Goal: Use online tool/utility: Utilize a website feature to perform a specific function

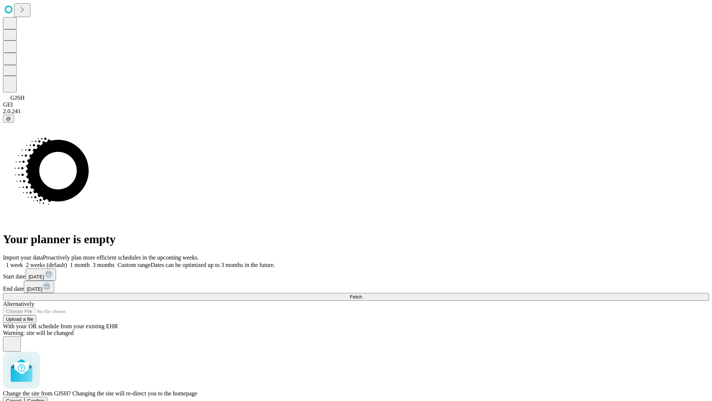
click at [45, 398] on span "Confirm" at bounding box center [35, 401] width 17 height 6
click at [23, 261] on label "1 week" at bounding box center [13, 264] width 20 height 6
click at [362, 294] on span "Fetch" at bounding box center [356, 297] width 12 height 6
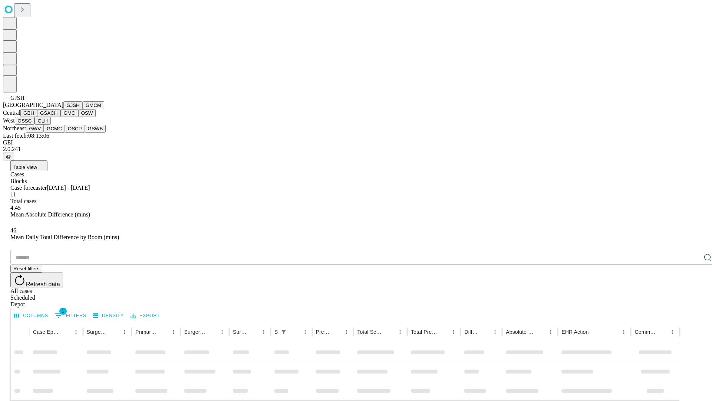
click at [83, 109] on button "GMCM" at bounding box center [94, 105] width 22 height 8
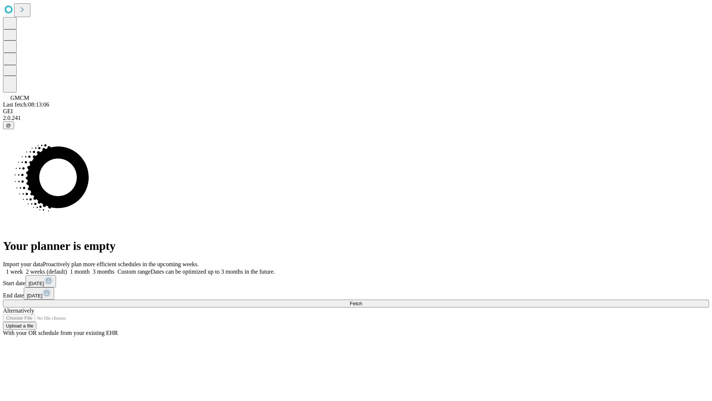
click at [23, 268] on label "1 week" at bounding box center [13, 271] width 20 height 6
click at [362, 300] on span "Fetch" at bounding box center [356, 303] width 12 height 6
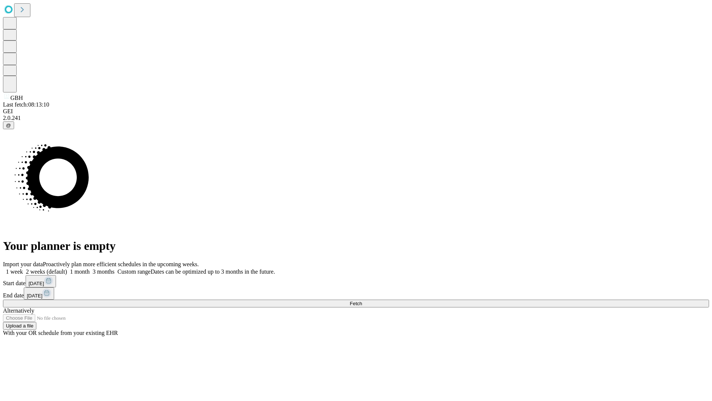
click at [23, 268] on label "1 week" at bounding box center [13, 271] width 20 height 6
click at [362, 300] on span "Fetch" at bounding box center [356, 303] width 12 height 6
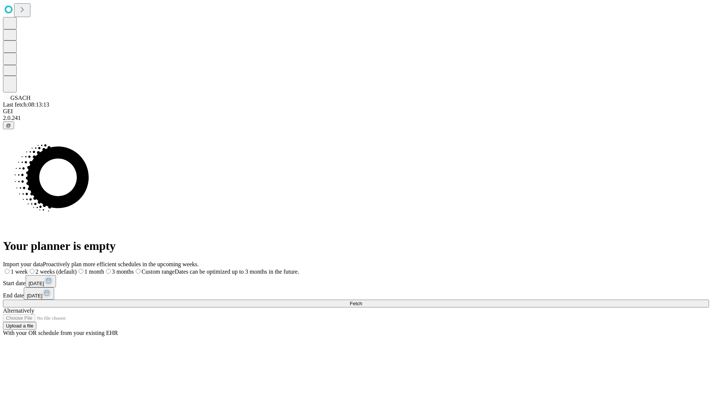
click at [28, 268] on label "1 week" at bounding box center [15, 271] width 25 height 6
click at [362, 300] on span "Fetch" at bounding box center [356, 303] width 12 height 6
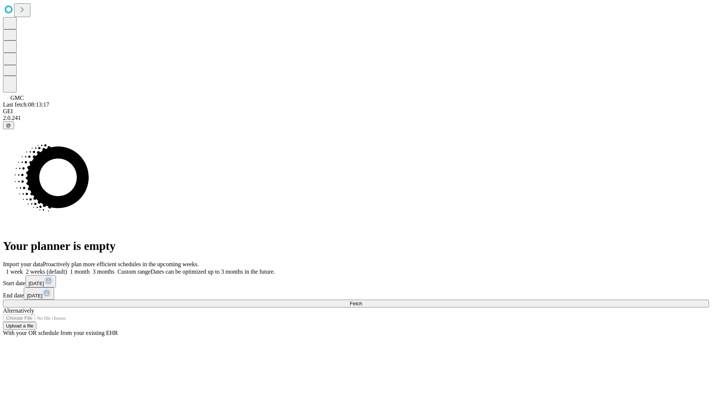
click at [23, 268] on label "1 week" at bounding box center [13, 271] width 20 height 6
click at [362, 300] on span "Fetch" at bounding box center [356, 303] width 12 height 6
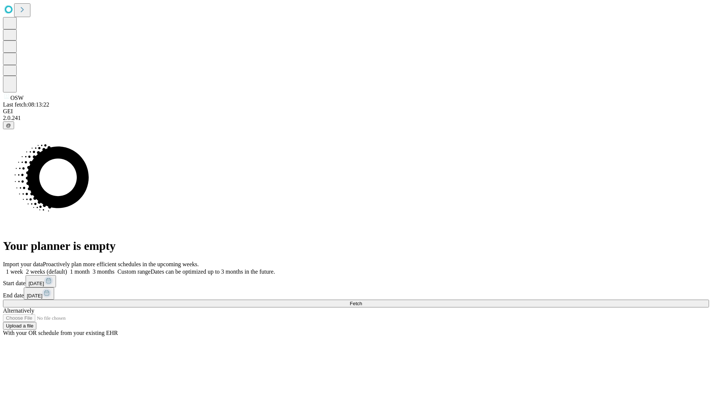
click at [23, 268] on label "1 week" at bounding box center [13, 271] width 20 height 6
click at [362, 300] on span "Fetch" at bounding box center [356, 303] width 12 height 6
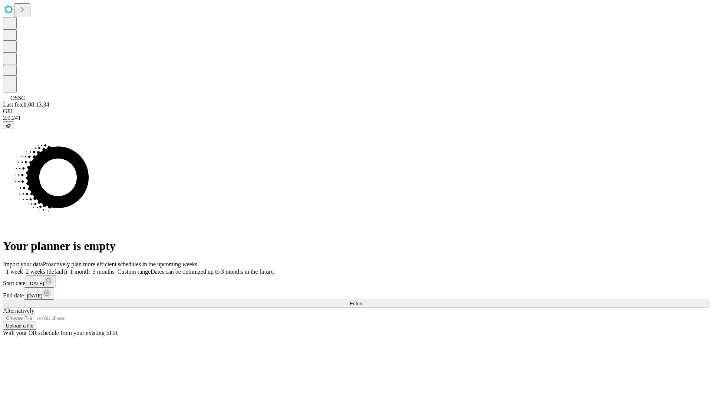
click at [23, 268] on label "1 week" at bounding box center [13, 271] width 20 height 6
click at [362, 300] on span "Fetch" at bounding box center [356, 303] width 12 height 6
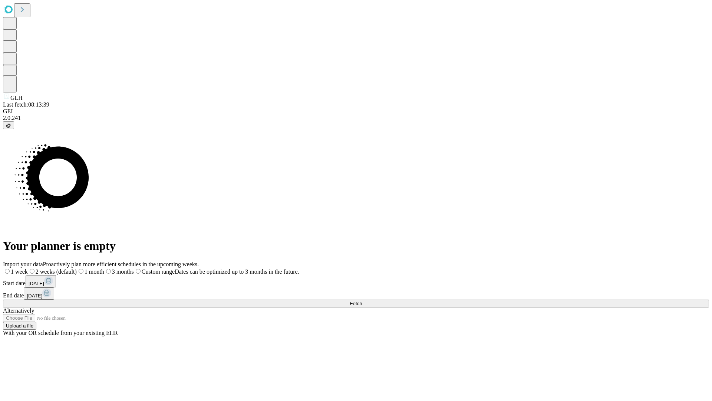
click at [362, 300] on span "Fetch" at bounding box center [356, 303] width 12 height 6
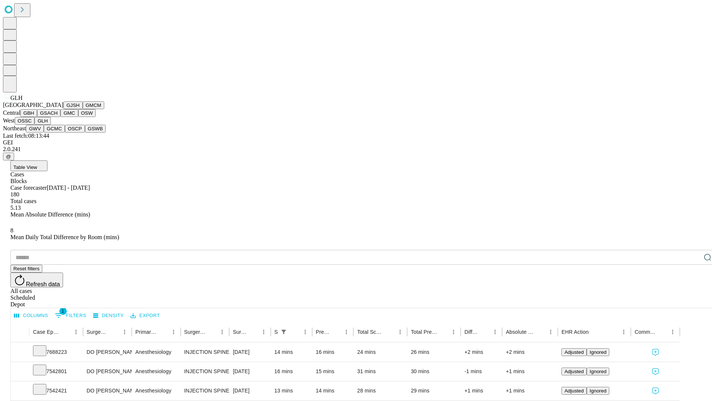
click at [44, 132] on button "GWV" at bounding box center [35, 129] width 18 height 8
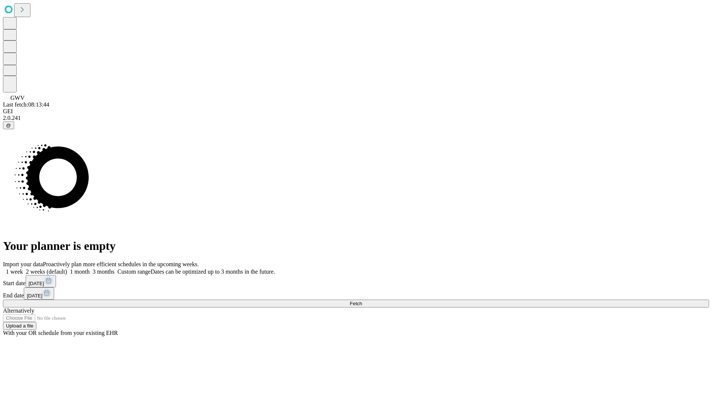
click at [23, 268] on label "1 week" at bounding box center [13, 271] width 20 height 6
click at [362, 300] on span "Fetch" at bounding box center [356, 303] width 12 height 6
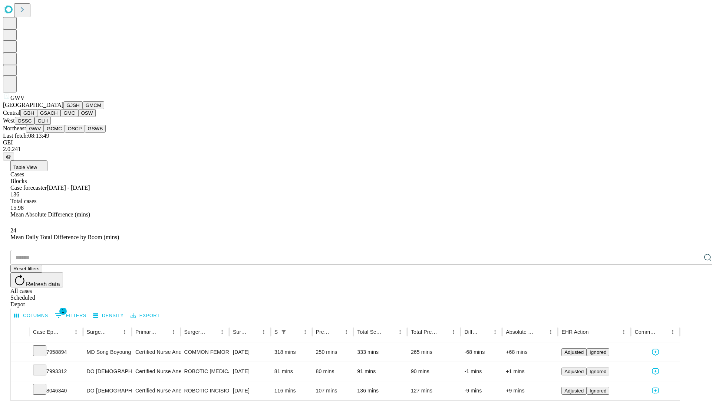
click at [57, 132] on button "GCMC" at bounding box center [54, 129] width 21 height 8
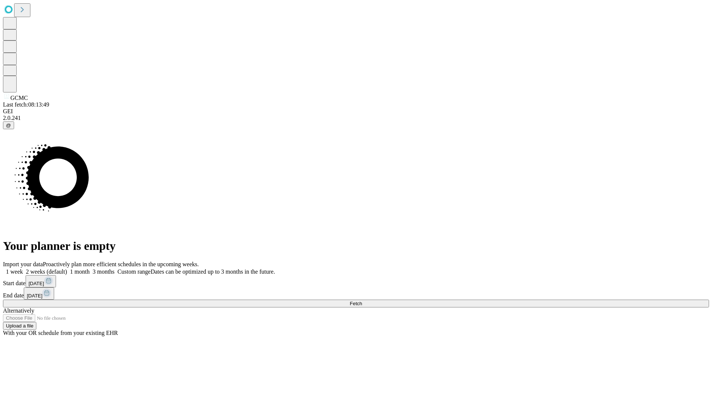
click at [23, 268] on label "1 week" at bounding box center [13, 271] width 20 height 6
click at [362, 300] on span "Fetch" at bounding box center [356, 303] width 12 height 6
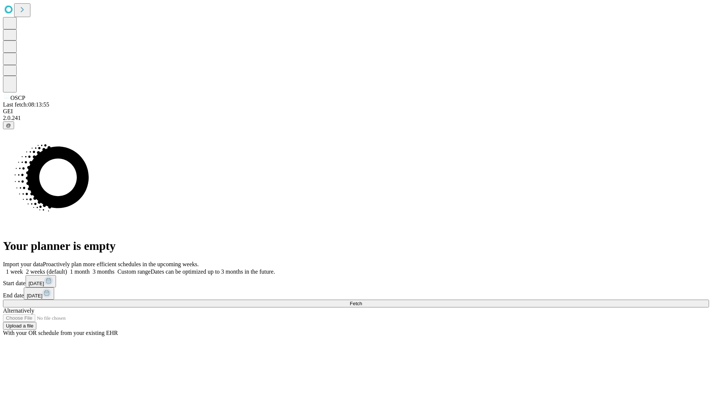
click at [23, 268] on label "1 week" at bounding box center [13, 271] width 20 height 6
click at [362, 300] on span "Fetch" at bounding box center [356, 303] width 12 height 6
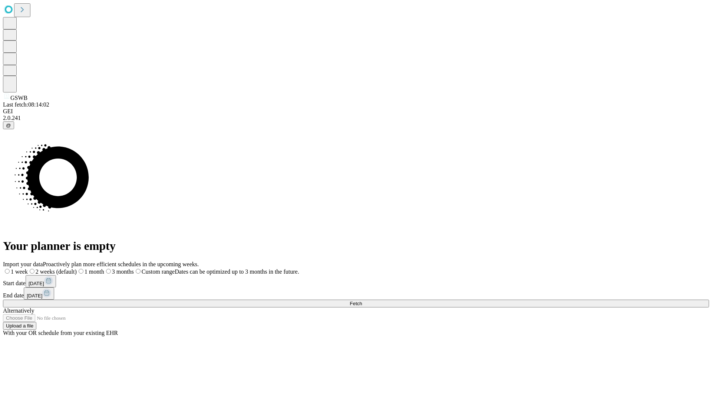
click at [28, 268] on label "1 week" at bounding box center [15, 271] width 25 height 6
click at [362, 300] on span "Fetch" at bounding box center [356, 303] width 12 height 6
